Goal: Find contact information: Find contact information

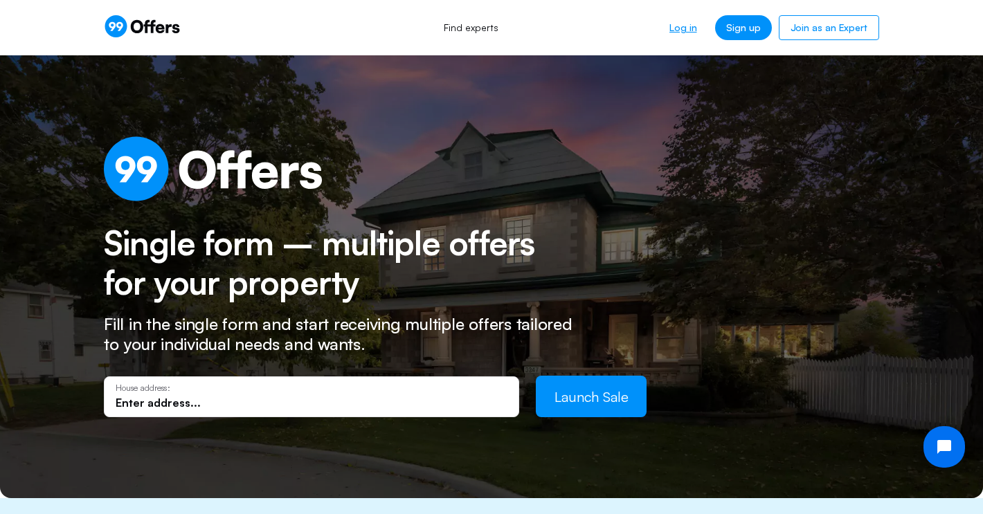
click at [684, 25] on link "Log in" at bounding box center [682, 27] width 49 height 25
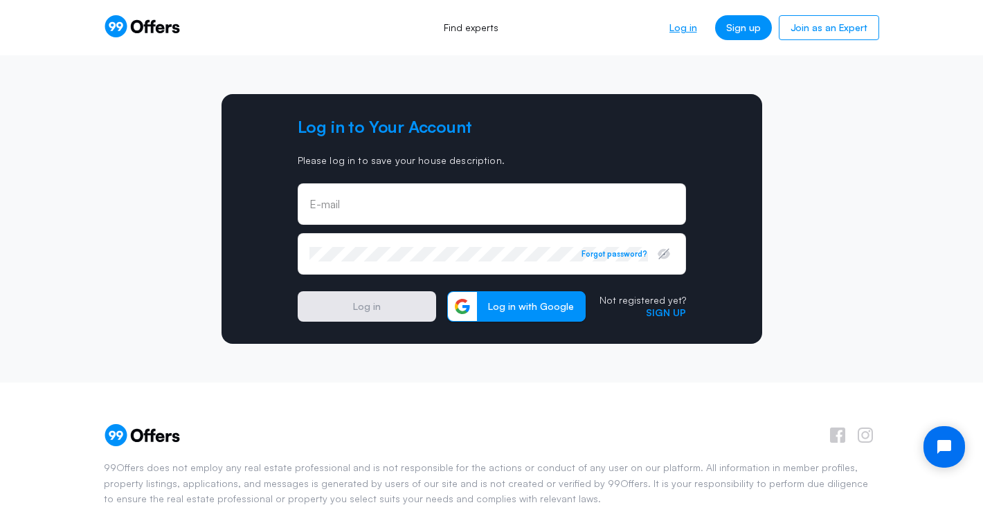
type input "[EMAIL_ADDRESS][DOMAIN_NAME]"
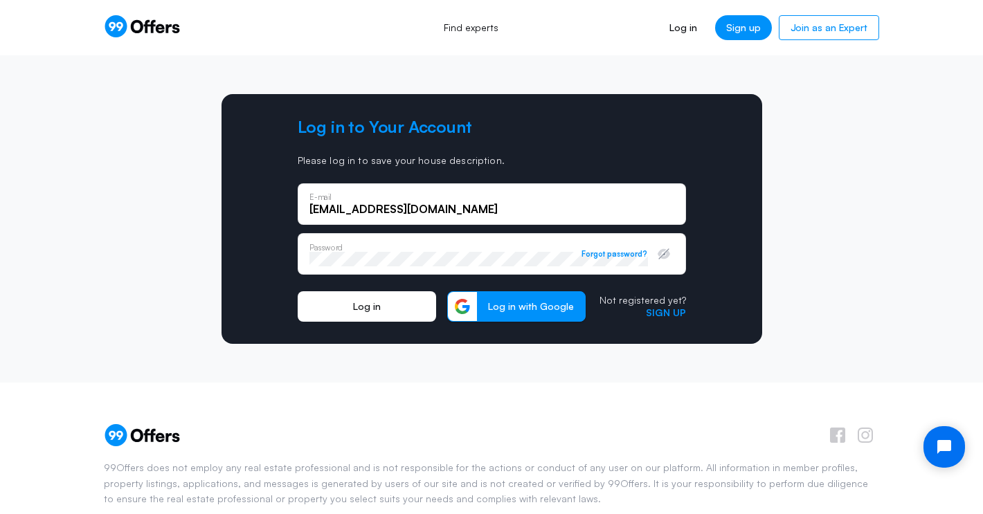
click at [370, 314] on button "Log in" at bounding box center [367, 306] width 138 height 30
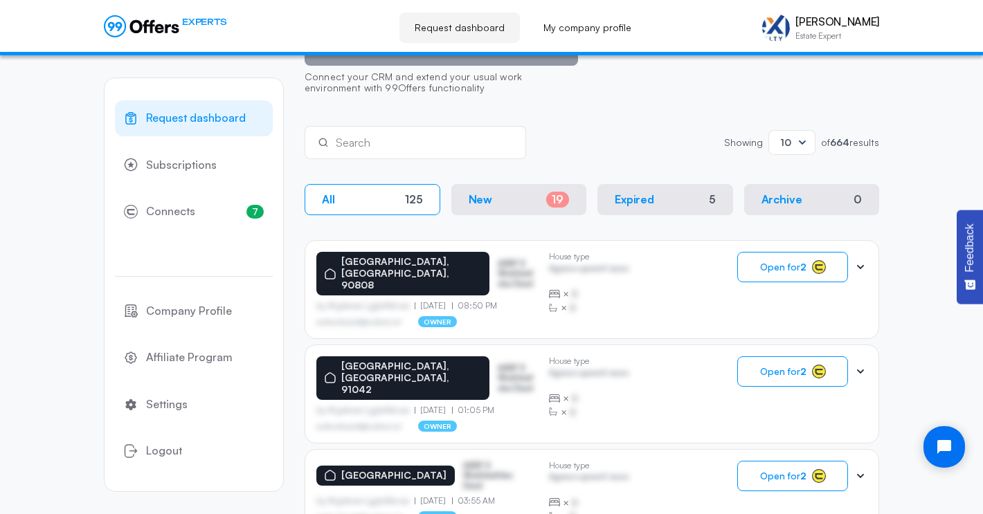
scroll to position [163, 0]
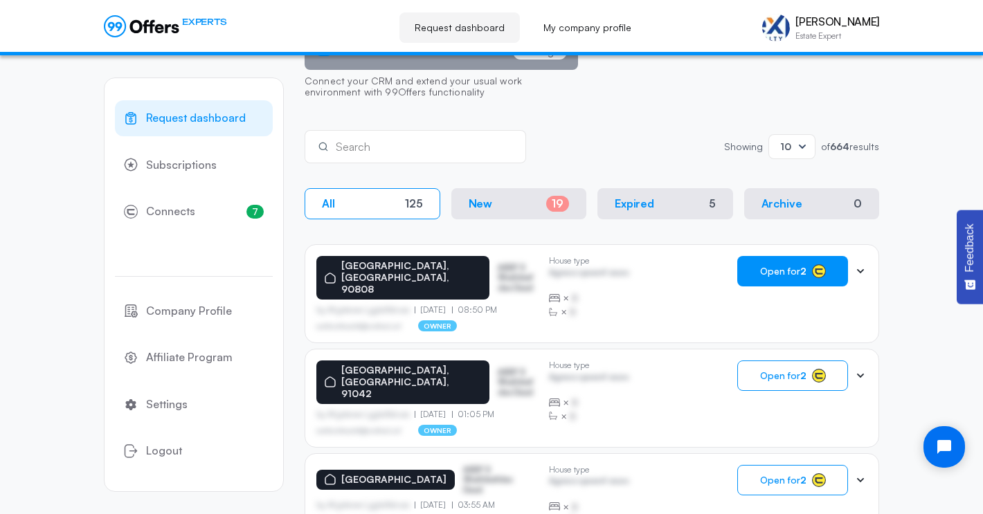
click at [795, 280] on button "Open for 2" at bounding box center [792, 271] width 111 height 30
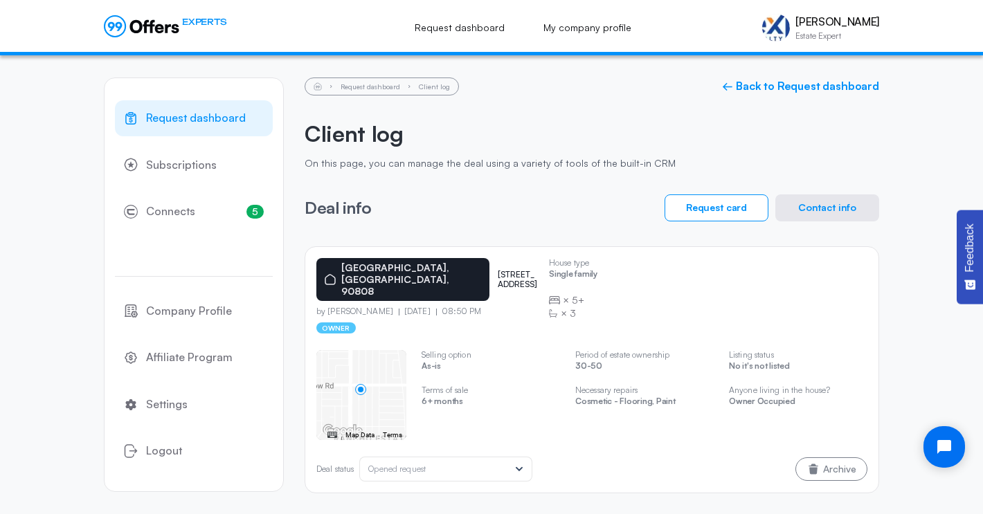
scroll to position [13, 0]
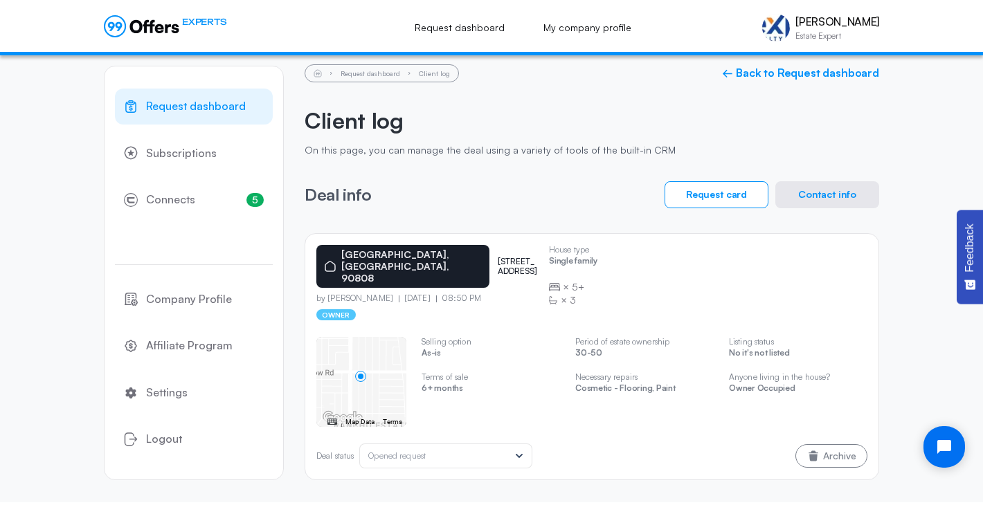
click at [815, 197] on button "Contact info" at bounding box center [827, 194] width 104 height 27
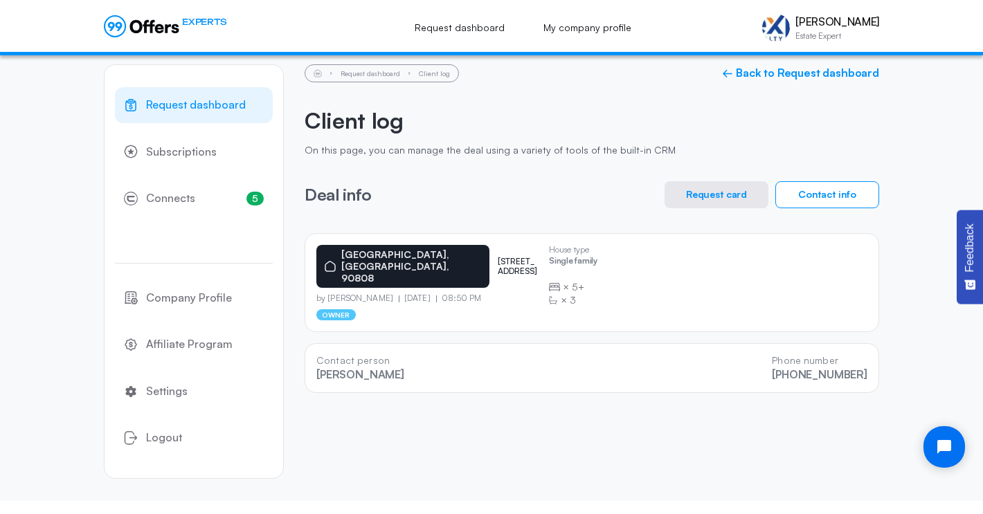
click at [730, 204] on button "Request card" at bounding box center [717, 194] width 104 height 27
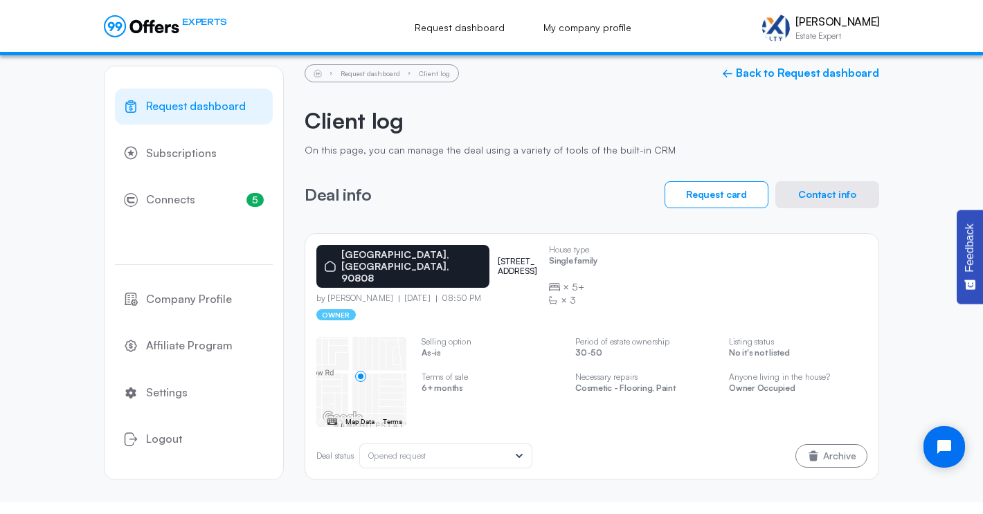
click at [822, 206] on button "Contact info" at bounding box center [827, 194] width 104 height 27
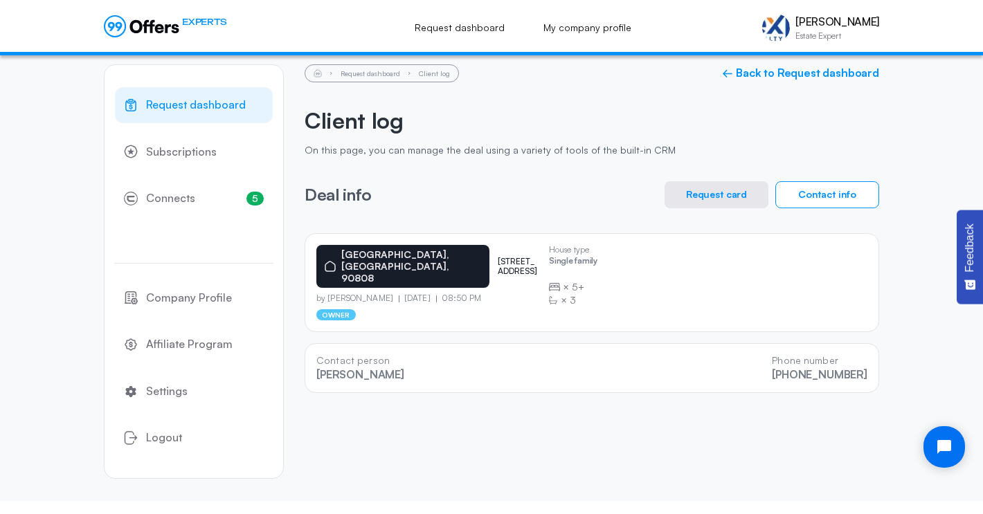
drag, startPoint x: 869, startPoint y: 361, endPoint x: 767, endPoint y: 365, distance: 102.5
click at [767, 365] on div "Contact person [PERSON_NAME] Phone number [PHONE_NUMBER]" at bounding box center [592, 368] width 575 height 50
copy link "[PHONE_NUMBER]"
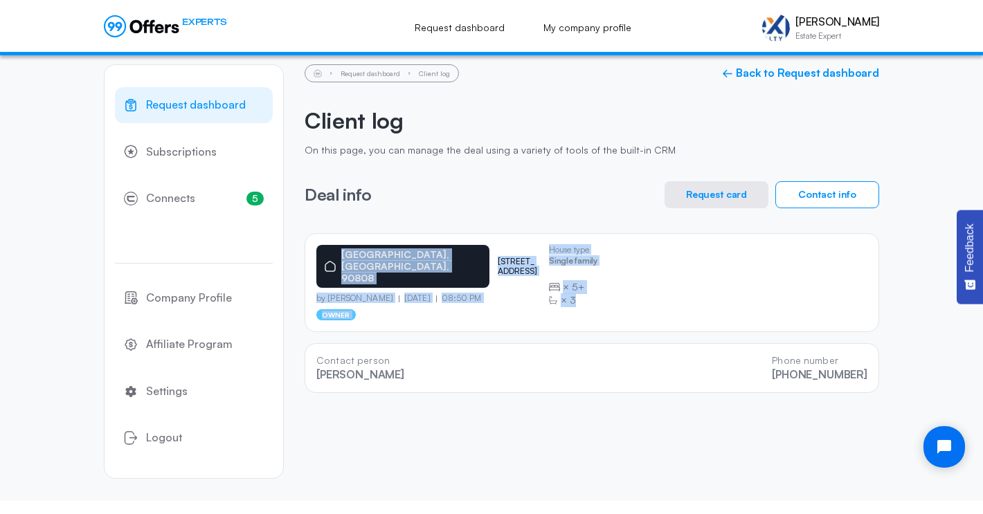
drag, startPoint x: 595, startPoint y: 293, endPoint x: 341, endPoint y: 247, distance: 258.8
click at [341, 247] on div "[GEOGRAPHIC_DATA] [STREET_ADDRESS] by [PERSON_NAME] [DATE] 08:50 PM owner House…" at bounding box center [591, 282] width 551 height 75
copy div "[GEOGRAPHIC_DATA] [STREET_ADDRESS] by [PERSON_NAME] [DATE] 08:50 PM owner House…"
